Goal: Information Seeking & Learning: Learn about a topic

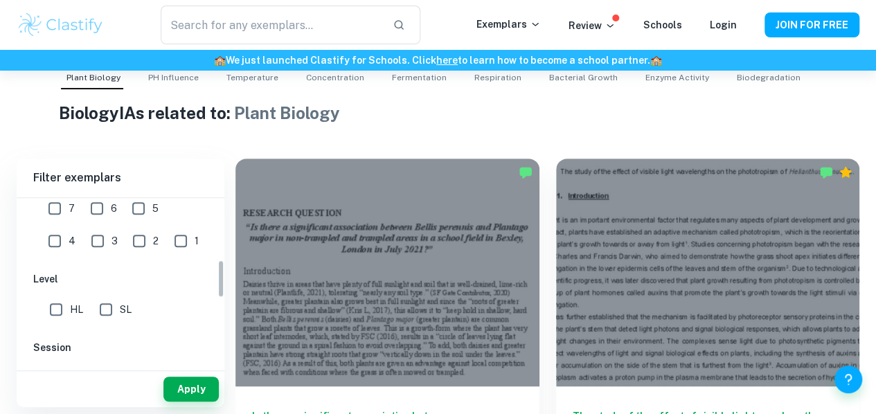
scroll to position [272, 0]
click at [53, 210] on input "7" at bounding box center [55, 207] width 28 height 28
checkbox input "true"
click at [65, 308] on input "HL" at bounding box center [56, 308] width 28 height 28
checkbox input "true"
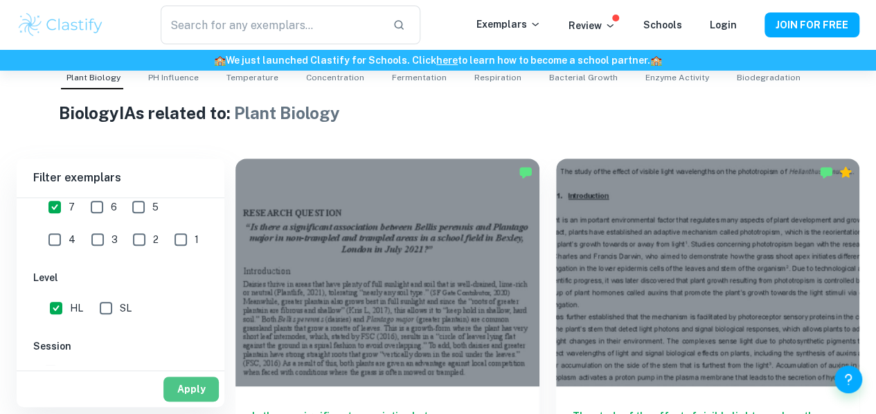
click at [169, 391] on button "Apply" at bounding box center [190, 389] width 55 height 25
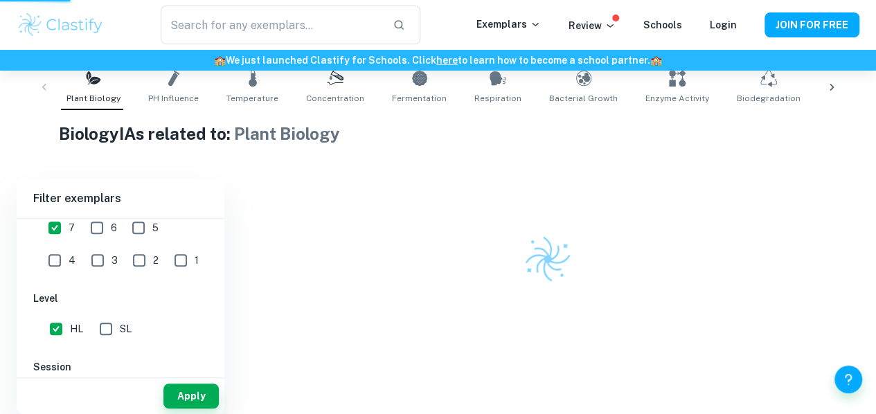
scroll to position [281, 0]
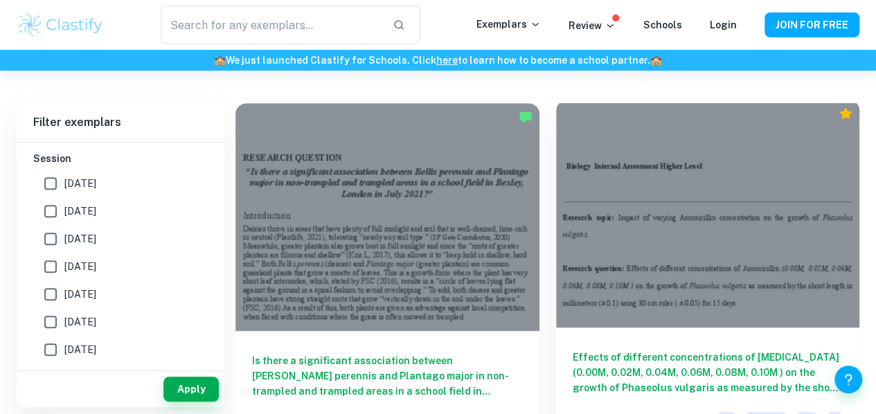
scroll to position [363, 0]
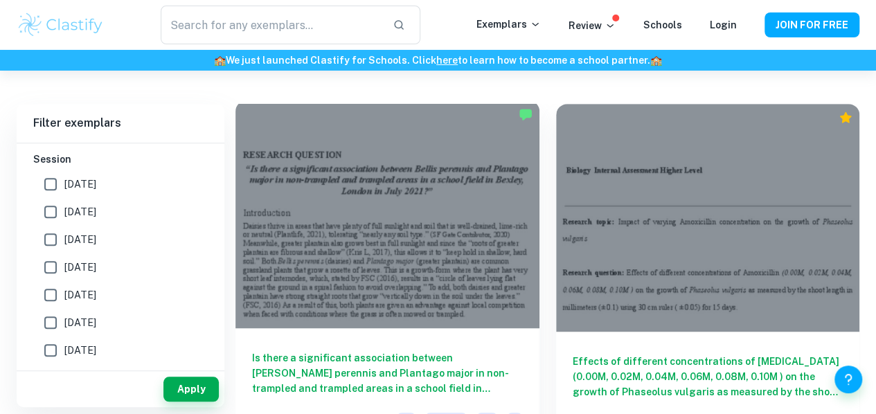
click at [405, 205] on div at bounding box center [388, 214] width 304 height 228
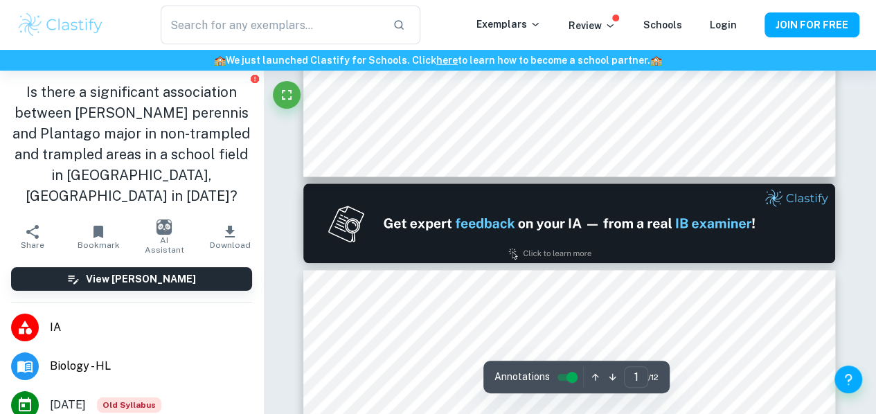
type input "2"
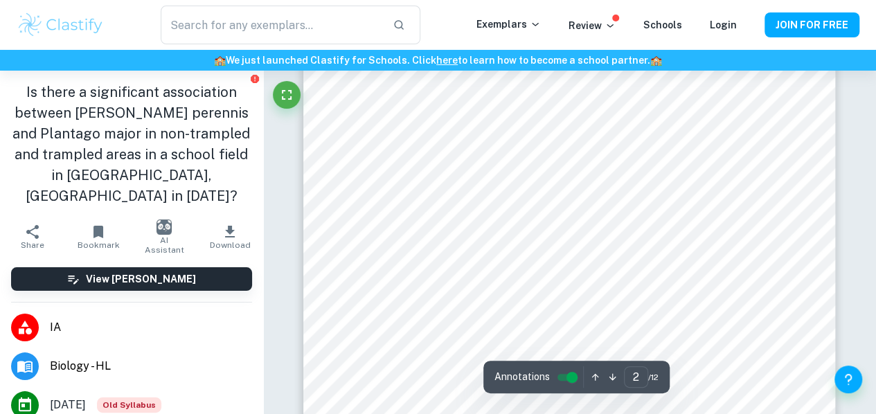
scroll to position [881, 0]
